Goal: Task Accomplishment & Management: Complete application form

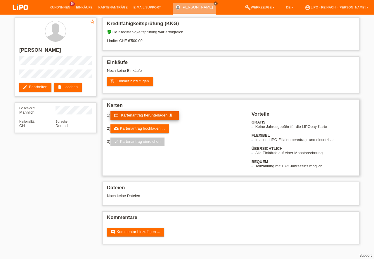
click at [143, 115] on span "Kartenantrag herunterladen" at bounding box center [144, 115] width 46 height 4
click at [21, 4] on img at bounding box center [20, 7] width 29 height 15
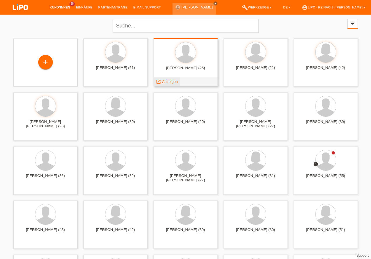
click at [169, 81] on span "Anzeigen" at bounding box center [170, 81] width 16 height 4
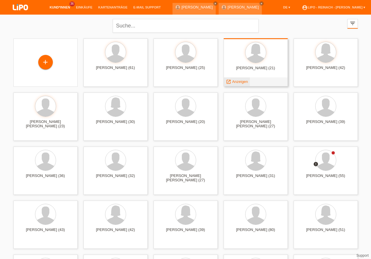
click at [240, 82] on span "Anzeigen" at bounding box center [240, 81] width 16 height 4
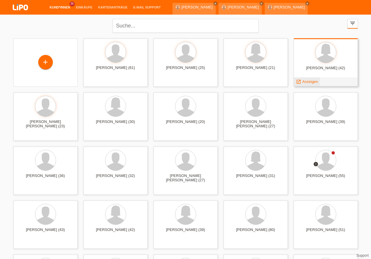
click at [307, 82] on span "Anzeigen" at bounding box center [310, 81] width 16 height 4
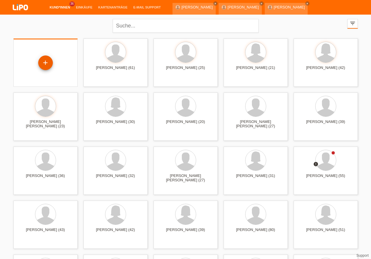
click at [45, 65] on div "+" at bounding box center [46, 63] width 14 height 10
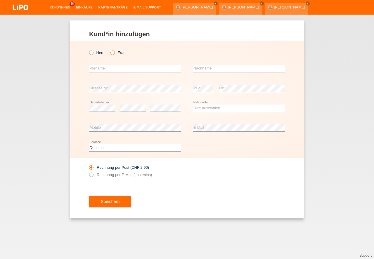
click at [110, 50] on icon at bounding box center [110, 50] width 0 height 0
click at [114, 53] on input "Frau" at bounding box center [112, 53] width 4 height 4
radio input "true"
click at [108, 67] on input "text" at bounding box center [135, 68] width 92 height 7
click at [211, 72] on input "text" at bounding box center [239, 68] width 92 height 7
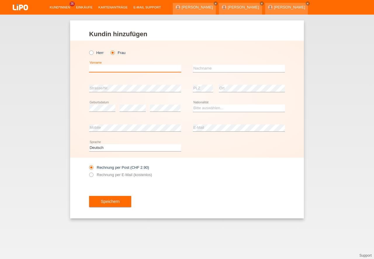
drag, startPoint x: 129, startPoint y: 71, endPoint x: 196, endPoint y: 76, distance: 67.1
click at [129, 71] on input "text" at bounding box center [135, 68] width 92 height 7
type input "[PERSON_NAME]"
drag, startPoint x: 112, startPoint y: 70, endPoint x: 38, endPoint y: 62, distance: 74.3
click at [89, 65] on input "sABRINA" at bounding box center [135, 68] width 92 height 7
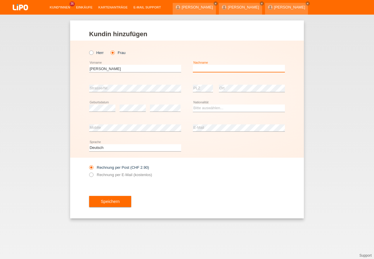
click at [212, 69] on input "text" at bounding box center [239, 68] width 92 height 7
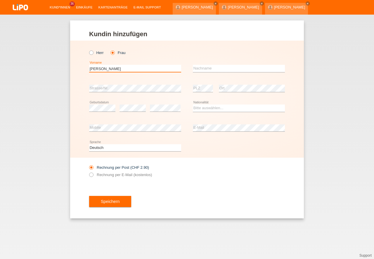
click at [116, 68] on input "Sabrina" at bounding box center [135, 68] width 92 height 7
type input "[PERSON_NAME]"
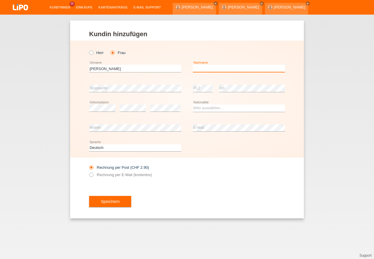
click at [213, 71] on input "text" at bounding box center [239, 68] width 92 height 7
type input "[PERSON_NAME]"
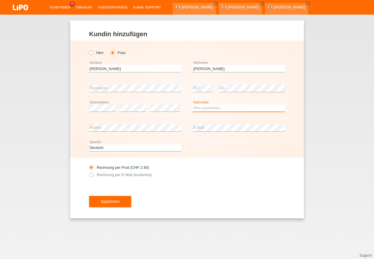
click at [218, 108] on select "Bitte auswählen... Schweiz Deutschland Liechtenstein Österreich ------------ Af…" at bounding box center [239, 108] width 92 height 7
select select "CH"
click at [0, 0] on option "Schweiz" at bounding box center [0, 0] width 0 height 0
click at [214, 195] on div "Speichern" at bounding box center [187, 202] width 196 height 34
click at [88, 172] on icon at bounding box center [88, 172] width 0 height 0
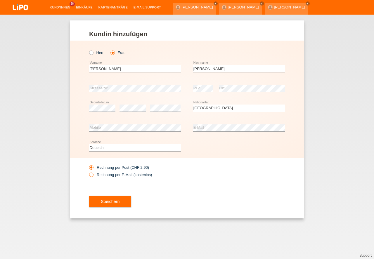
click at [91, 174] on input "Rechnung per E-Mail (kostenlos)" at bounding box center [91, 176] width 4 height 7
radio input "true"
click at [117, 202] on button "Speichern" at bounding box center [110, 201] width 42 height 11
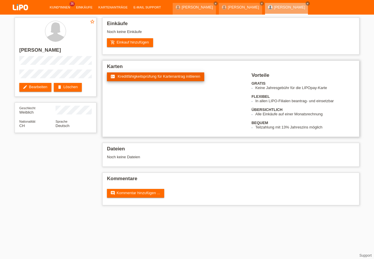
click at [150, 76] on span "Kreditfähigkeitsprüfung für Kartenantrag initiieren" at bounding box center [159, 76] width 83 height 4
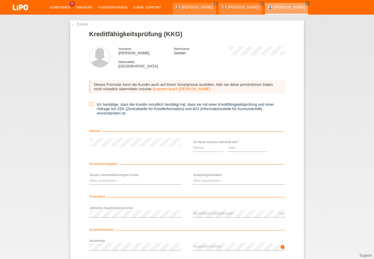
click at [92, 104] on input "Ich bestätige, dass die Kundin mündlich bestätigt hat, dass sie mit einer Kredi…" at bounding box center [91, 104] width 4 height 4
checkbox input "true"
click at [212, 150] on select "Monat 01 02 03 04 05 06 07 08 09 10" at bounding box center [208, 147] width 30 height 7
select select "01"
click at [0, 0] on option "01" at bounding box center [0, 0] width 0 height 0
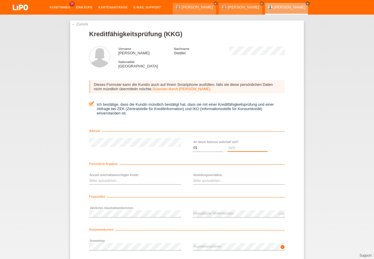
click at [248, 149] on select "Jahr 2025 2024 2023 2022 2021 2020 2019 2018 2017 2016 2015 2014 2013 2012 2011…" at bounding box center [248, 147] width 40 height 7
click at [241, 148] on select "Jahr 2025 2024 2023 2022 2021 2020 2019 2018 2017 2016 2015 2014 2013 2012 2011…" at bounding box center [248, 147] width 40 height 7
select select "2021"
click at [112, 182] on select "Bitte auswählen... 0 1 2 3 4 5 6 7 8 9" at bounding box center [135, 180] width 92 height 7
click at [0, 0] on option "0" at bounding box center [0, 0] width 0 height 0
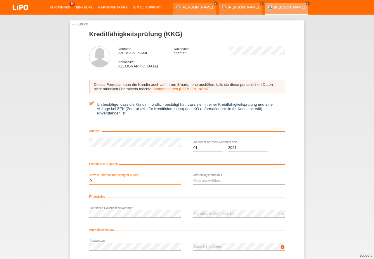
click at [111, 179] on select "Bitte auswählen... 0 1 2 3 4 5 6 7 8 9" at bounding box center [135, 180] width 92 height 7
select select "1"
click at [0, 0] on option "1" at bounding box center [0, 0] width 0 height 0
click at [210, 180] on select "Bitte auswählen... Unbefristet Befristet Lehrling/Student Pensioniert Nicht arb…" at bounding box center [239, 180] width 92 height 7
select select "UNLIMITED"
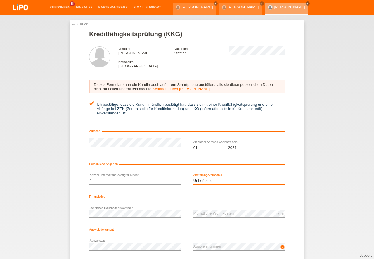
click at [0, 0] on option "Unbefristet" at bounding box center [0, 0] width 0 height 0
click at [366, 175] on div "← Zurück Kreditfähigkeitsprüfung (KKG) Vorname Sabrina Jeannette Nachname Stett…" at bounding box center [187, 137] width 374 height 245
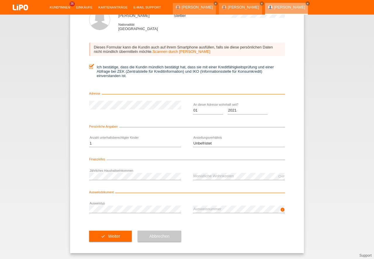
click at [117, 200] on div "error Ausweistyp" at bounding box center [135, 210] width 92 height 20
click at [121, 213] on icon at bounding box center [135, 213] width 92 height 0
click at [112, 237] on button "check Weiter" at bounding box center [110, 236] width 43 height 11
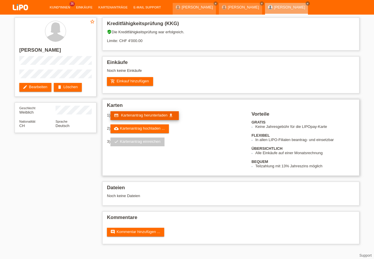
click at [136, 114] on span "Kartenantrag herunterladen" at bounding box center [144, 115] width 46 height 4
click at [138, 79] on link "add_shopping_cart Einkauf hinzufügen" at bounding box center [130, 81] width 46 height 9
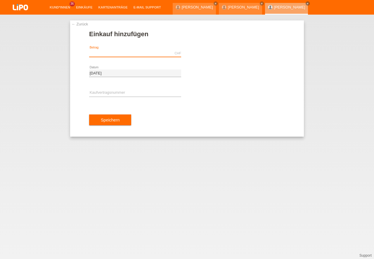
click at [105, 51] on input "text" at bounding box center [135, 53] width 92 height 7
type input "40.45"
click at [101, 92] on input "text" at bounding box center [135, 92] width 92 height 7
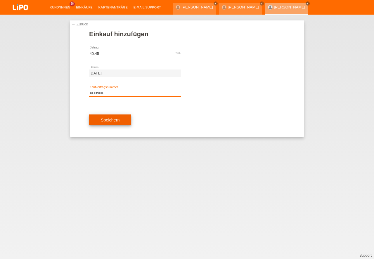
type input "XH39NH"
click at [117, 118] on button "Speichern" at bounding box center [110, 120] width 42 height 11
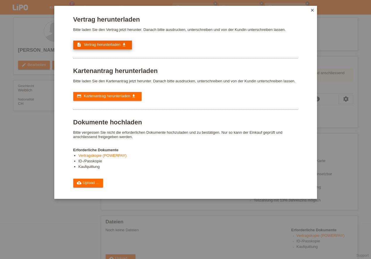
click at [109, 44] on span "Vertrag herunterladen" at bounding box center [102, 44] width 37 height 4
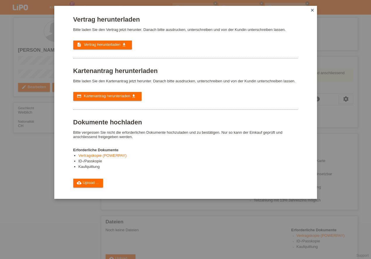
click at [312, 8] on icon "close" at bounding box center [312, 10] width 5 height 5
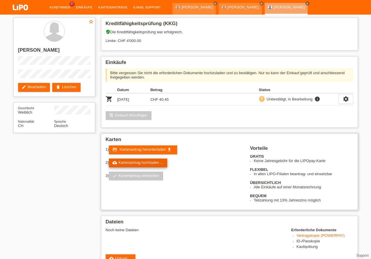
click at [139, 165] on link "cloud_upload Kartenantrag hochladen ..." at bounding box center [138, 163] width 58 height 9
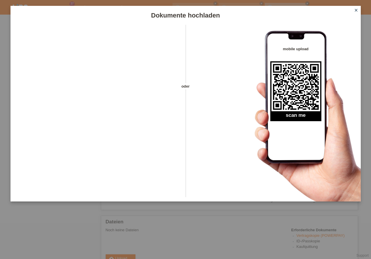
click at [357, 10] on icon "close" at bounding box center [356, 10] width 5 height 5
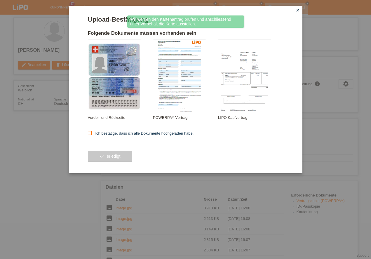
click at [89, 134] on icon at bounding box center [90, 133] width 4 height 4
click at [89, 134] on input "Ich bestätige, dass ich alle Dokumente hochgeladen habe." at bounding box center [90, 133] width 4 height 4
checkbox input "true"
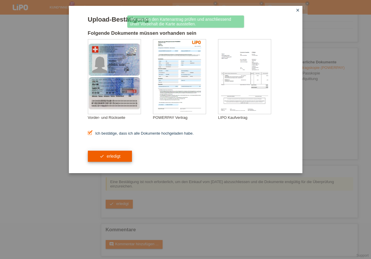
click at [114, 158] on button "check erledigt" at bounding box center [110, 156] width 44 height 11
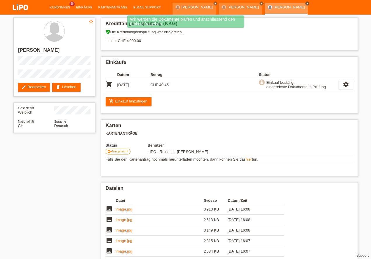
click at [309, 3] on icon "close" at bounding box center [307, 3] width 3 height 3
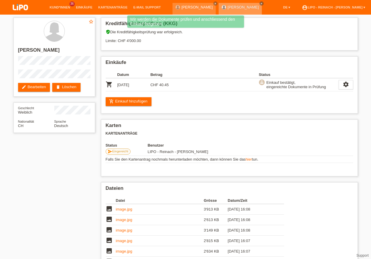
click at [260, 4] on icon "close" at bounding box center [261, 3] width 3 height 3
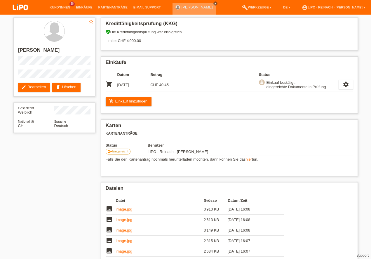
click at [214, 4] on icon "close" at bounding box center [215, 3] width 3 height 3
click at [20, 7] on img at bounding box center [20, 7] width 29 height 15
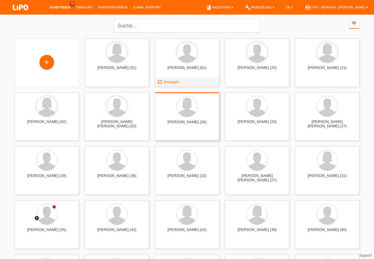
click at [199, 126] on div "rosa tesfay (30)" at bounding box center [187, 124] width 55 height 9
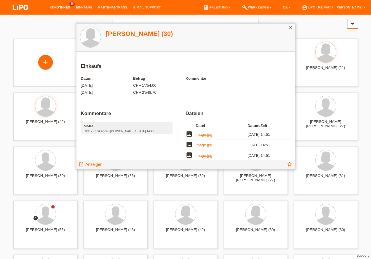
click at [291, 27] on icon "close" at bounding box center [291, 27] width 5 height 5
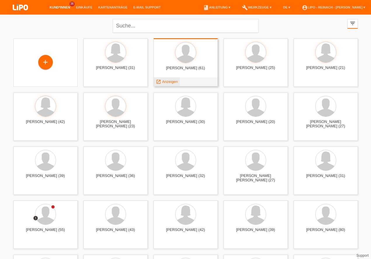
click at [170, 82] on span "Anzeigen" at bounding box center [170, 81] width 16 height 4
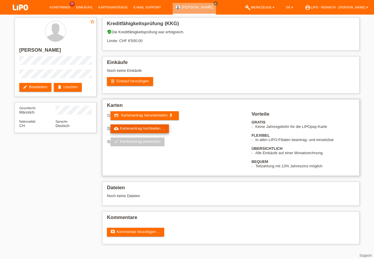
click at [146, 129] on link "cloud_upload Kartenantrag hochladen ..." at bounding box center [139, 128] width 58 height 9
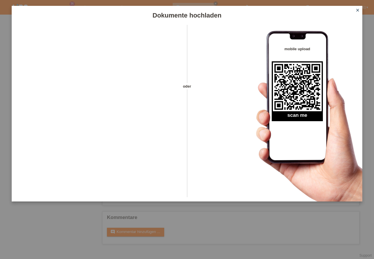
click at [357, 11] on icon "close" at bounding box center [357, 10] width 5 height 5
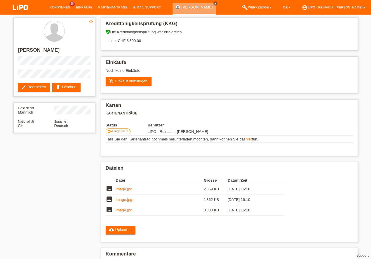
click at [19, 5] on img at bounding box center [20, 7] width 29 height 15
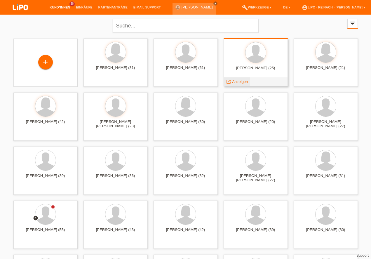
click at [243, 82] on span "Anzeigen" at bounding box center [240, 81] width 16 height 4
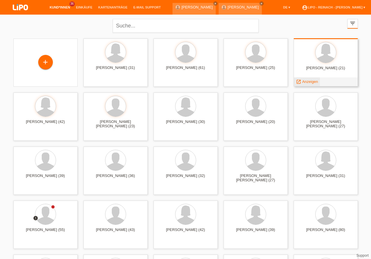
click at [309, 83] on span "Anzeigen" at bounding box center [310, 81] width 16 height 4
click at [310, 82] on span "Anzeigen" at bounding box center [310, 81] width 16 height 4
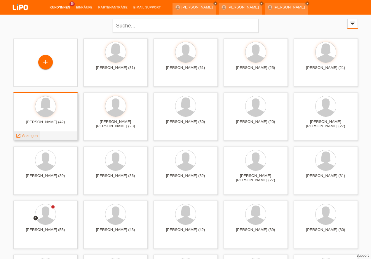
click at [32, 136] on span "Anzeigen" at bounding box center [30, 136] width 16 height 4
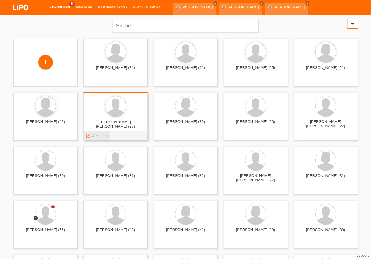
click at [101, 136] on span "Anzeigen" at bounding box center [100, 136] width 16 height 4
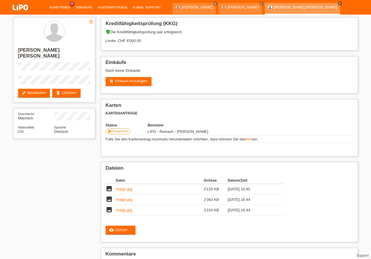
click at [339, 4] on icon "close" at bounding box center [340, 3] width 3 height 3
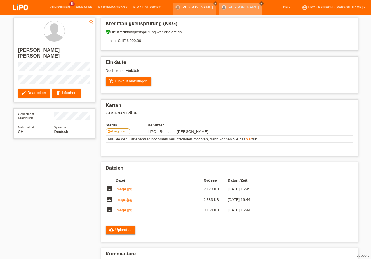
click at [260, 3] on icon "close" at bounding box center [261, 3] width 3 height 3
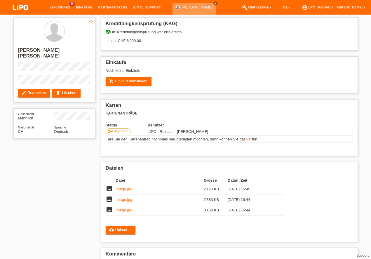
click at [214, 3] on icon "close" at bounding box center [215, 3] width 3 height 3
click at [18, 6] on img at bounding box center [20, 7] width 29 height 15
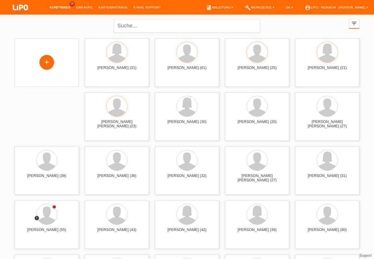
click at [353, 25] on icon "filter_list" at bounding box center [354, 23] width 6 height 6
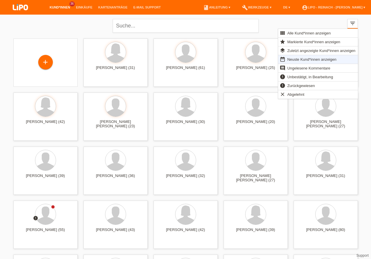
click at [349, 5] on li "account_circle LIPO - Reinach - [PERSON_NAME] ▾" at bounding box center [333, 7] width 69 height 15
click at [350, 6] on link "account_circle LIPO - Reinach - [PERSON_NAME] ▾" at bounding box center [333, 8] width 69 height 4
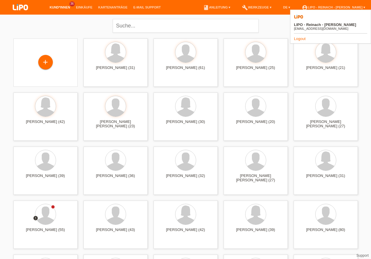
click at [301, 37] on link "Logout" at bounding box center [300, 39] width 12 height 4
